Goal: Information Seeking & Learning: Learn about a topic

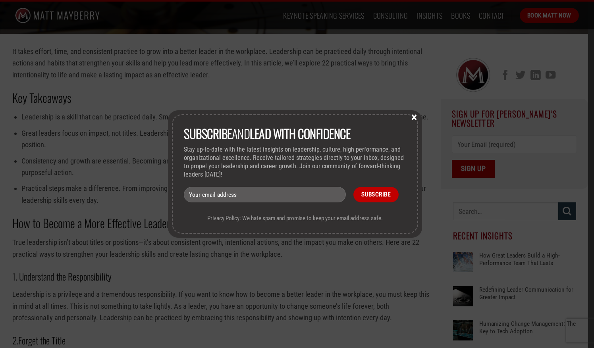
click at [418, 120] on button "×" at bounding box center [414, 116] width 12 height 7
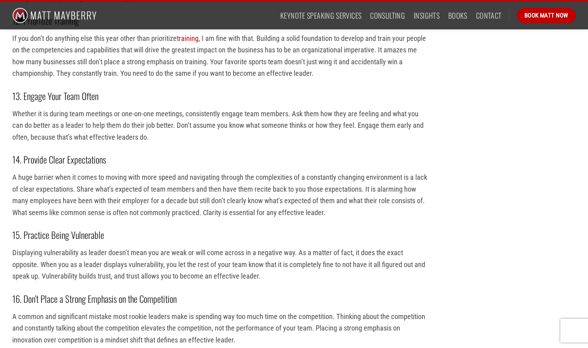
scroll to position [1191, 0]
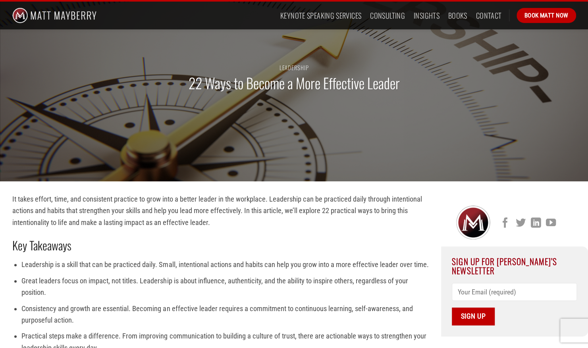
scroll to position [159, 0]
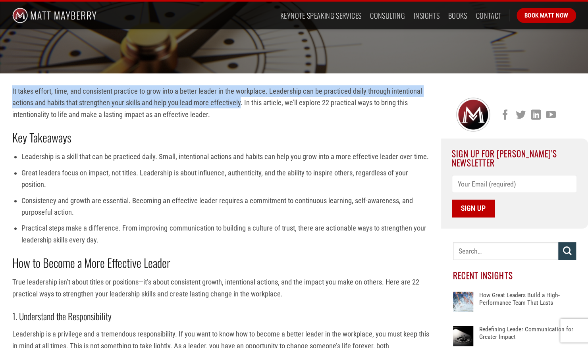
drag, startPoint x: 11, startPoint y: 90, endPoint x: 241, endPoint y: 104, distance: 231.0
copy p "It takes effort, time, and consistent practice to grow into a better leader in …"
click at [162, 157] on li "Leadership is a skill that can be practiced daily. Small, intentional actions a…" at bounding box center [224, 157] width 407 height 12
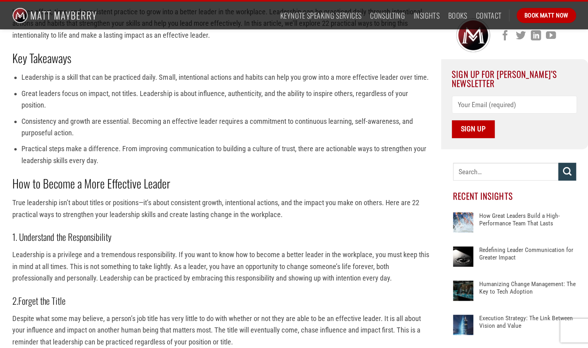
scroll to position [278, 0]
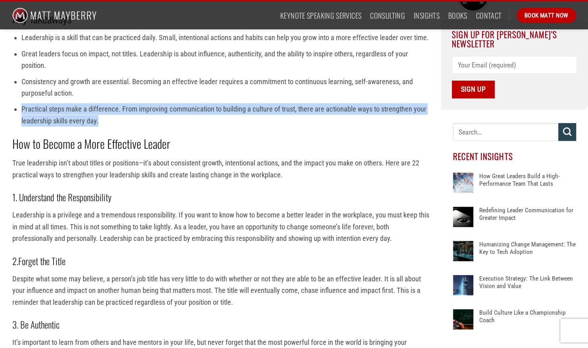
drag, startPoint x: 22, startPoint y: 106, endPoint x: 116, endPoint y: 119, distance: 95.2
click at [116, 119] on li "Practical steps make a difference. From improving communication to building a c…" at bounding box center [224, 114] width 407 height 23
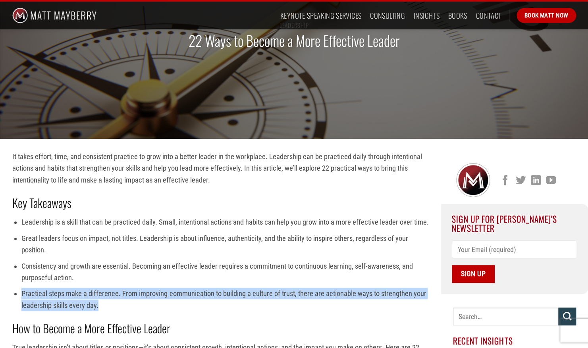
scroll to position [198, 0]
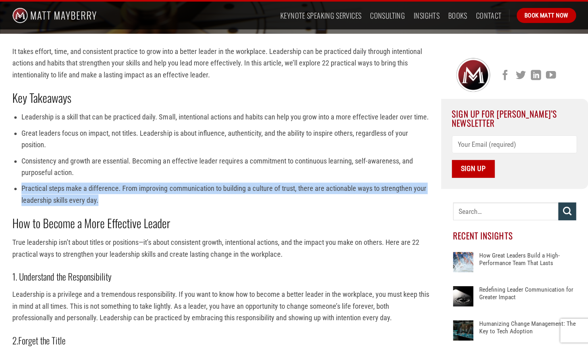
click at [116, 183] on li "Practical steps make a difference. From improving communication to building a c…" at bounding box center [224, 194] width 407 height 23
click at [123, 203] on li "Practical steps make a difference. From improving communication to building a c…" at bounding box center [224, 194] width 407 height 23
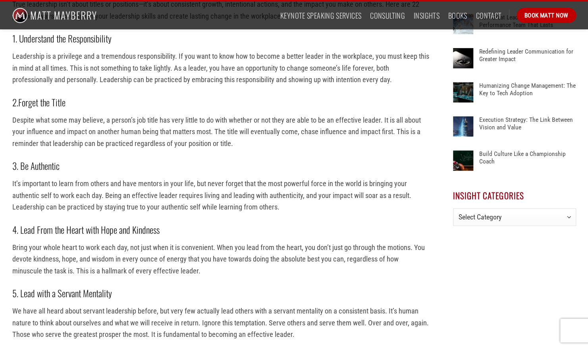
scroll to position [516, 0]
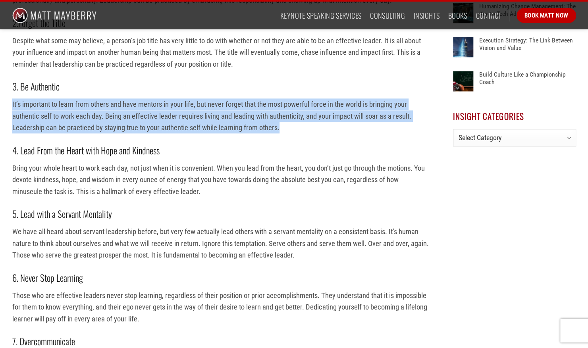
drag, startPoint x: 11, startPoint y: 102, endPoint x: 322, endPoint y: 127, distance: 311.7
copy p "It’s important to learn from others and have mentors in your life, but never fo…"
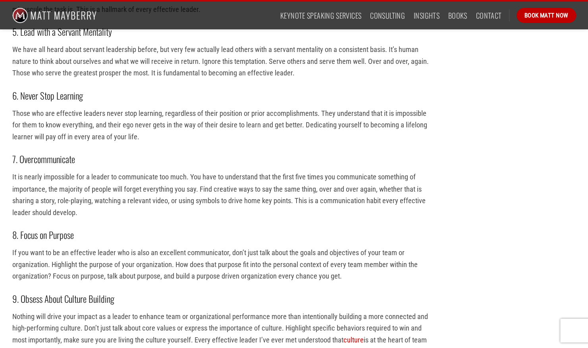
scroll to position [714, 0]
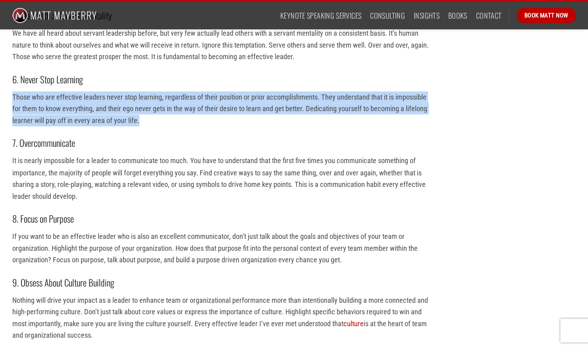
drag, startPoint x: 143, startPoint y: 119, endPoint x: 9, endPoint y: 97, distance: 135.6
copy p "Those who are effective leaders never stop learning, regardless of their positi…"
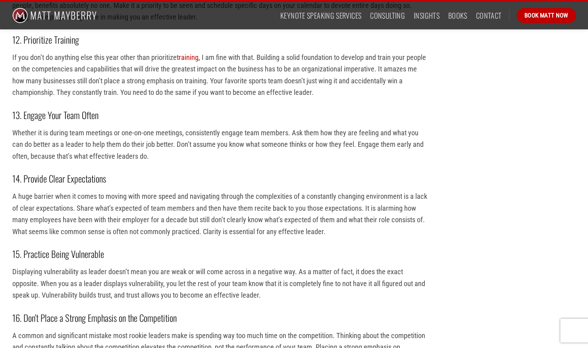
scroll to position [1191, 0]
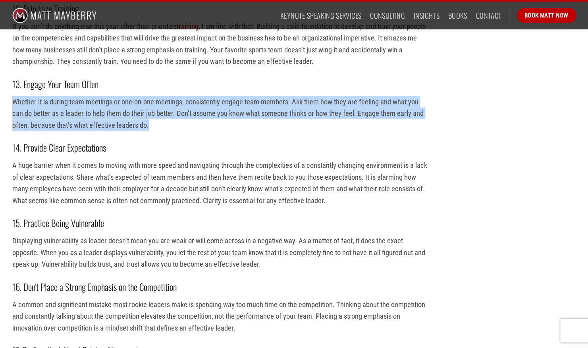
drag, startPoint x: 161, startPoint y: 127, endPoint x: 6, endPoint y: 105, distance: 156.0
copy p "Whether it is during team meetings or one-on-one meetings, consistently engage …"
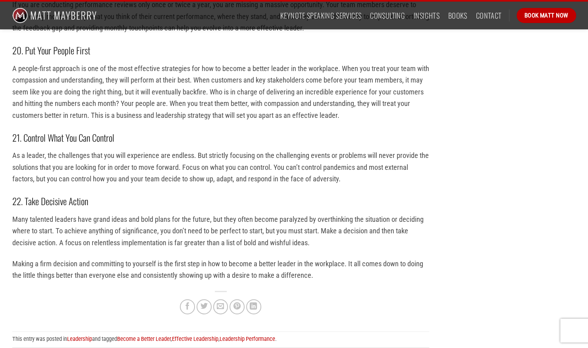
scroll to position [1706, 0]
